Goal: Check status: Check status

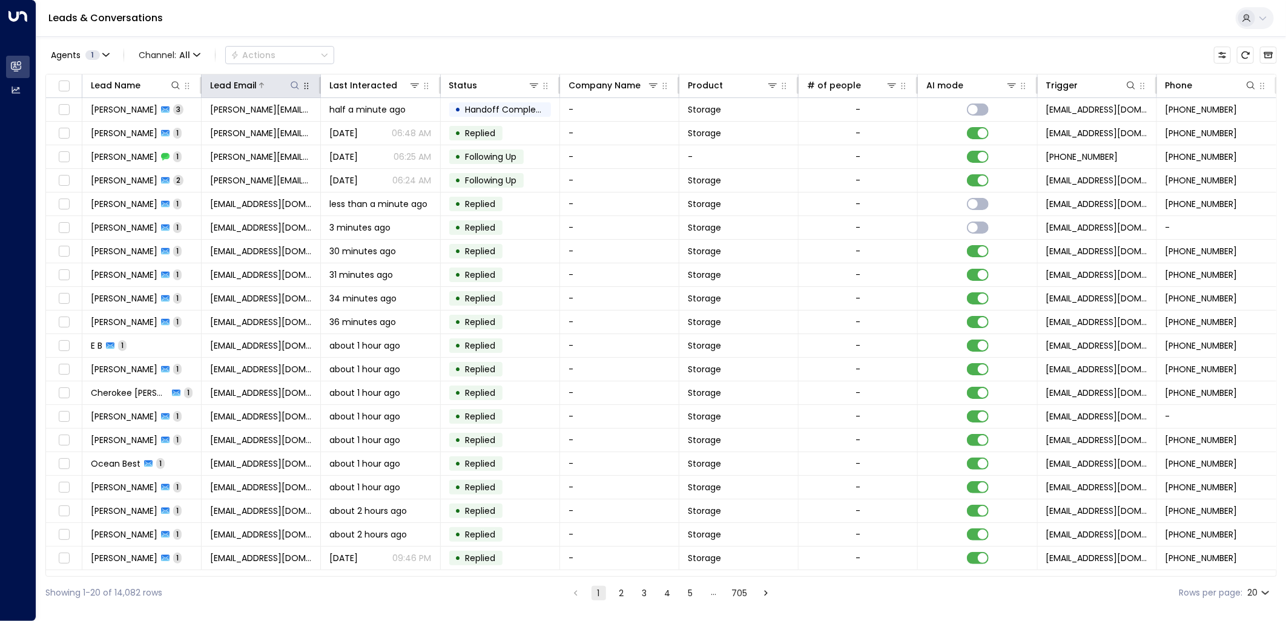
click at [294, 82] on icon at bounding box center [295, 85] width 8 height 8
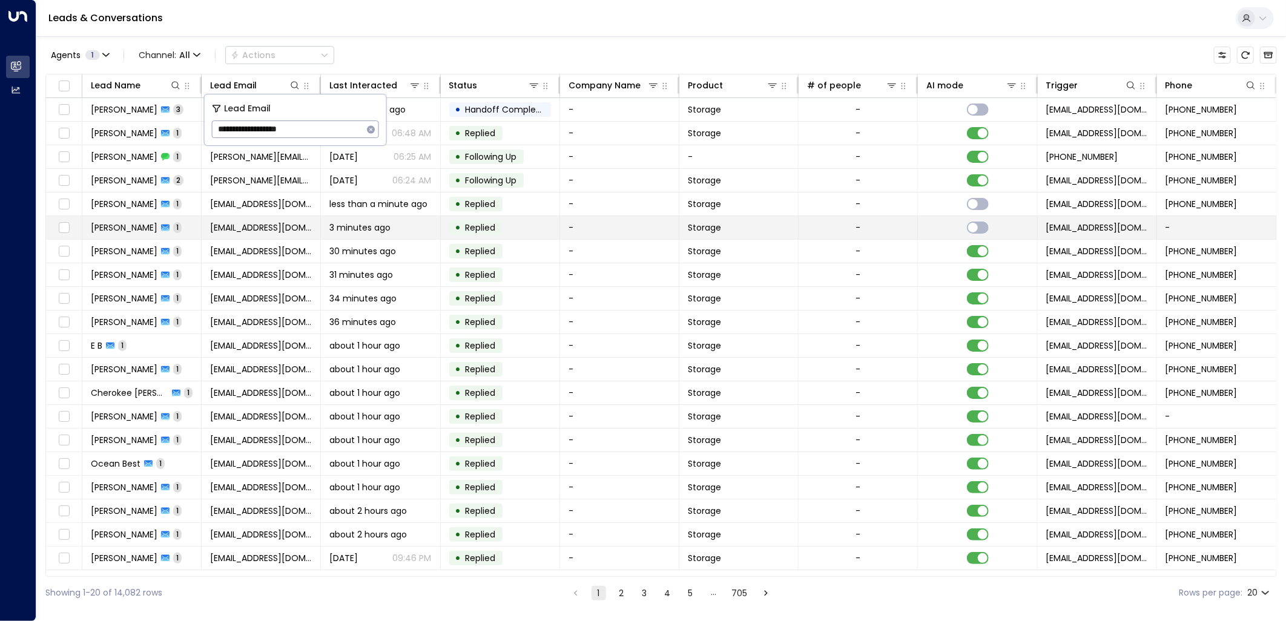
type input "**********"
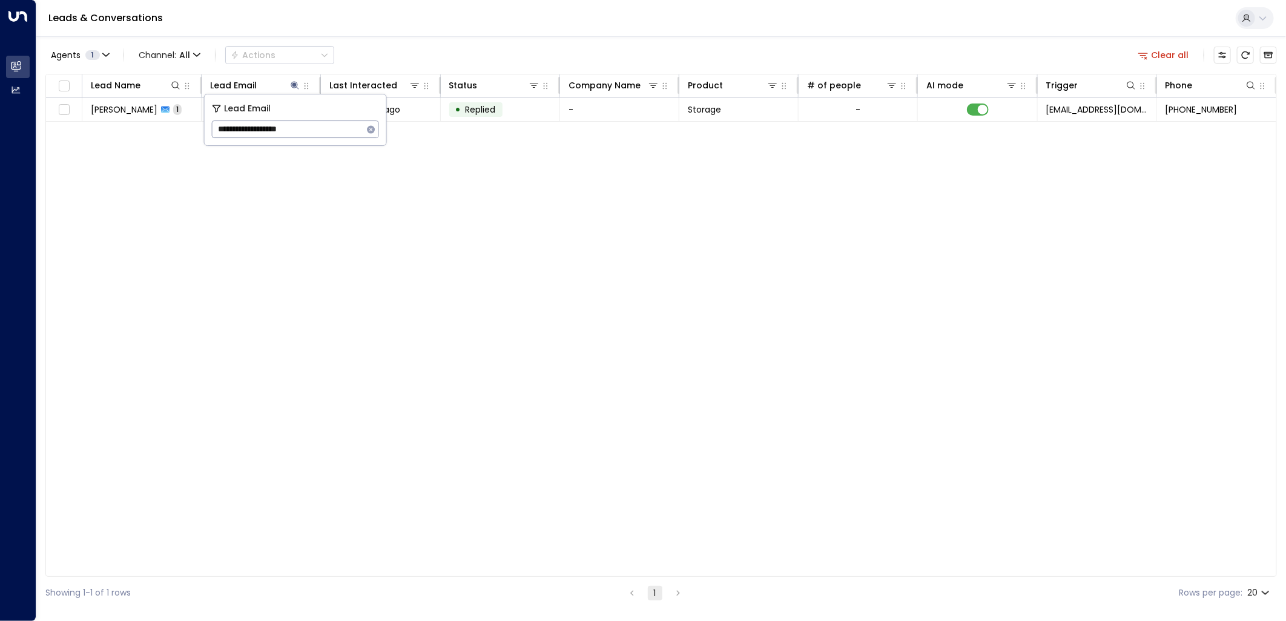
click at [753, 32] on div "Leads & Conversations" at bounding box center [661, 18] width 1250 height 37
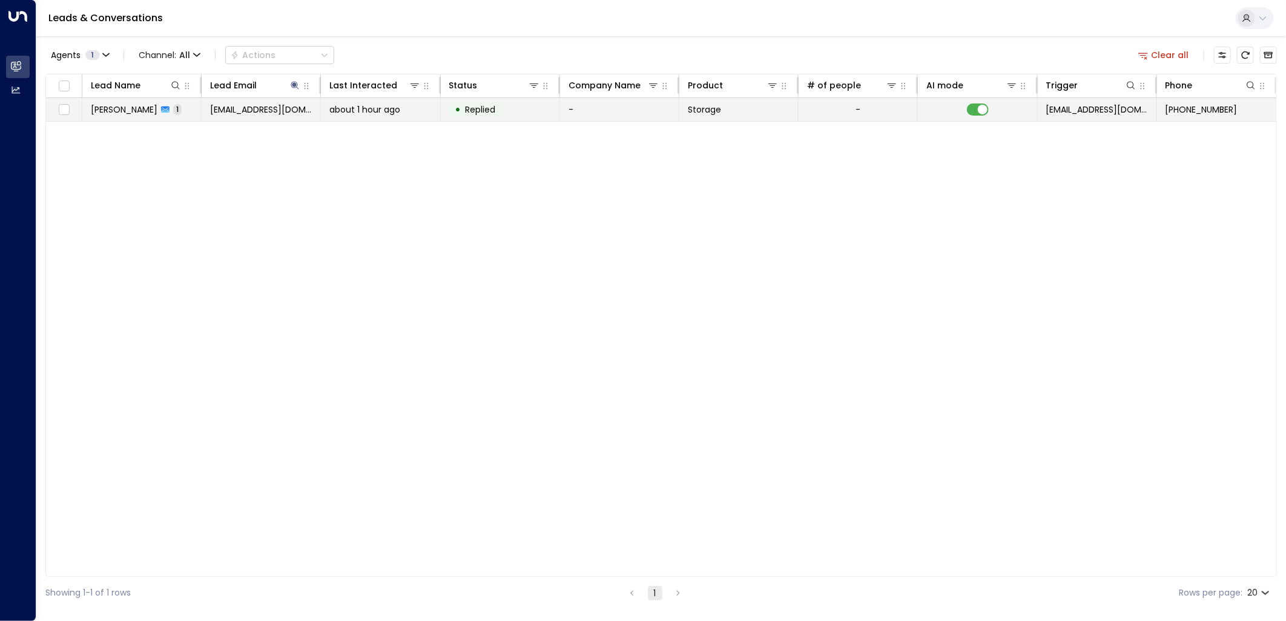
click at [552, 104] on td "• Replied" at bounding box center [500, 109] width 119 height 23
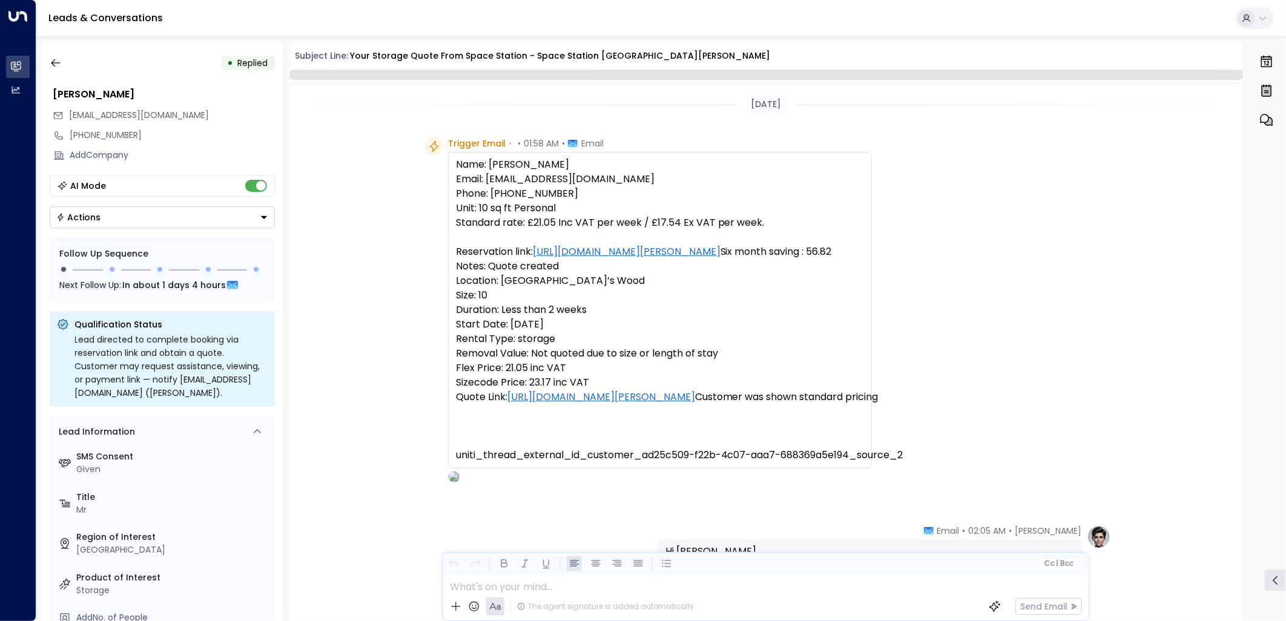
scroll to position [394, 0]
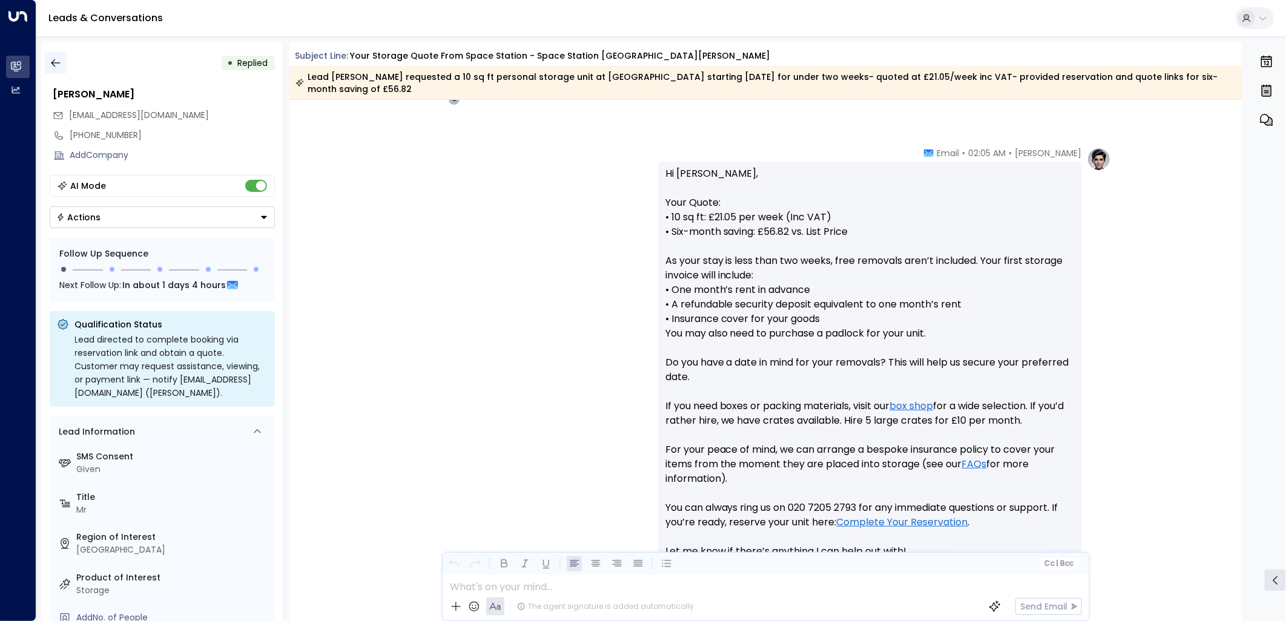
click at [46, 52] on button "button" at bounding box center [56, 63] width 22 height 22
